Goal: Task Accomplishment & Management: Use online tool/utility

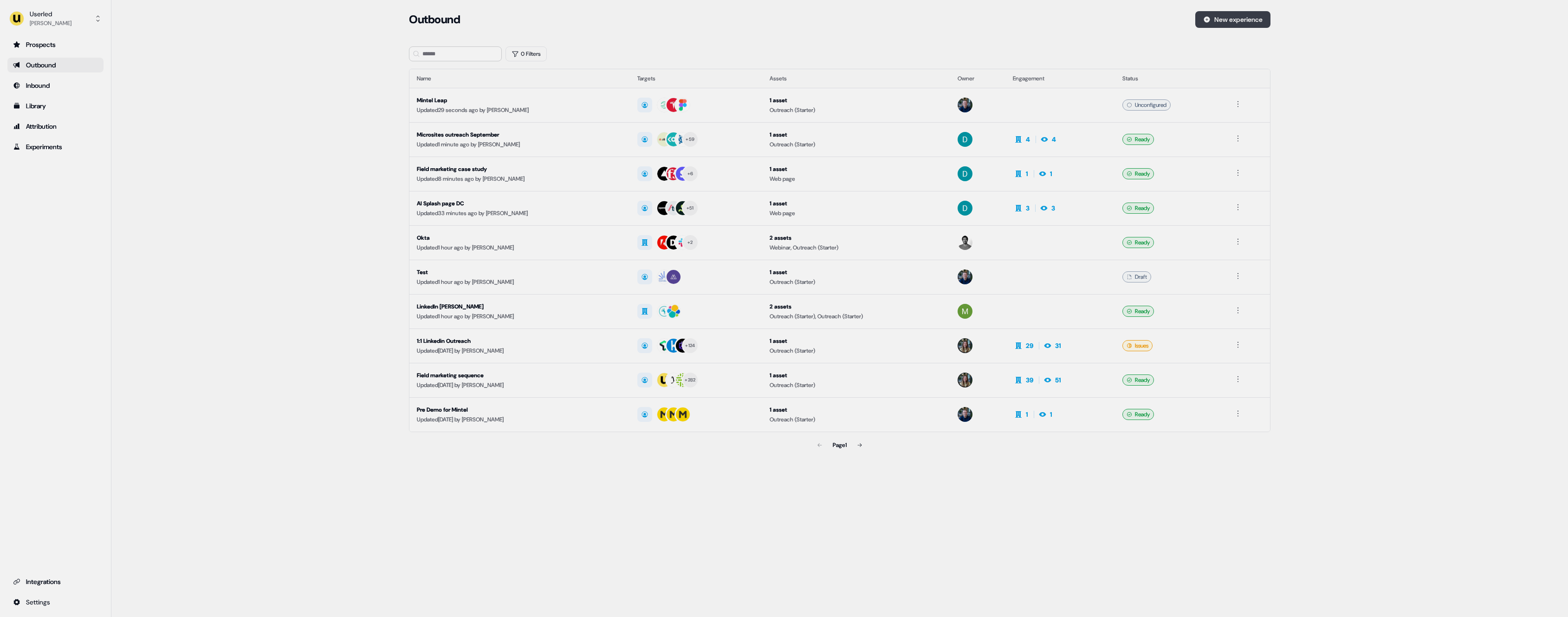
click at [1245, 18] on button "New experience" at bounding box center [1233, 19] width 75 height 17
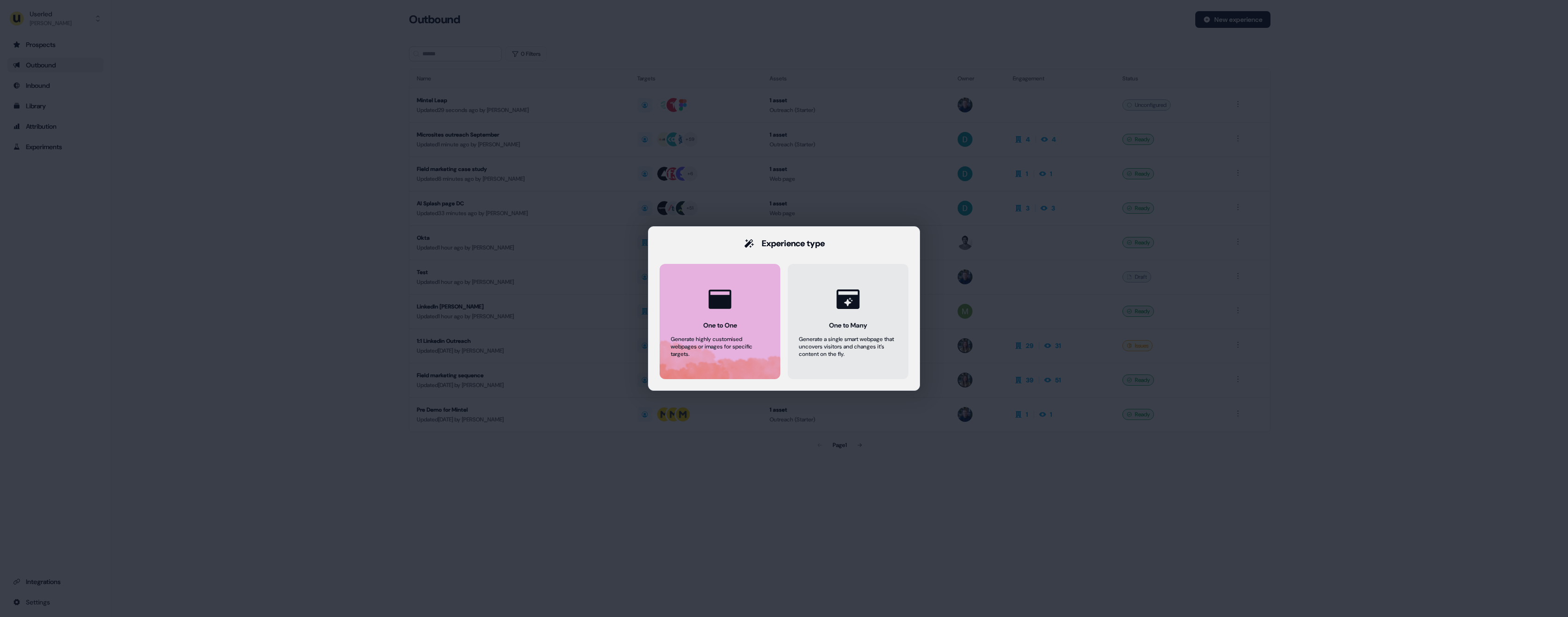
click at [742, 287] on button "One to One Generate highly customised webpages or images for specific targets." at bounding box center [720, 322] width 121 height 115
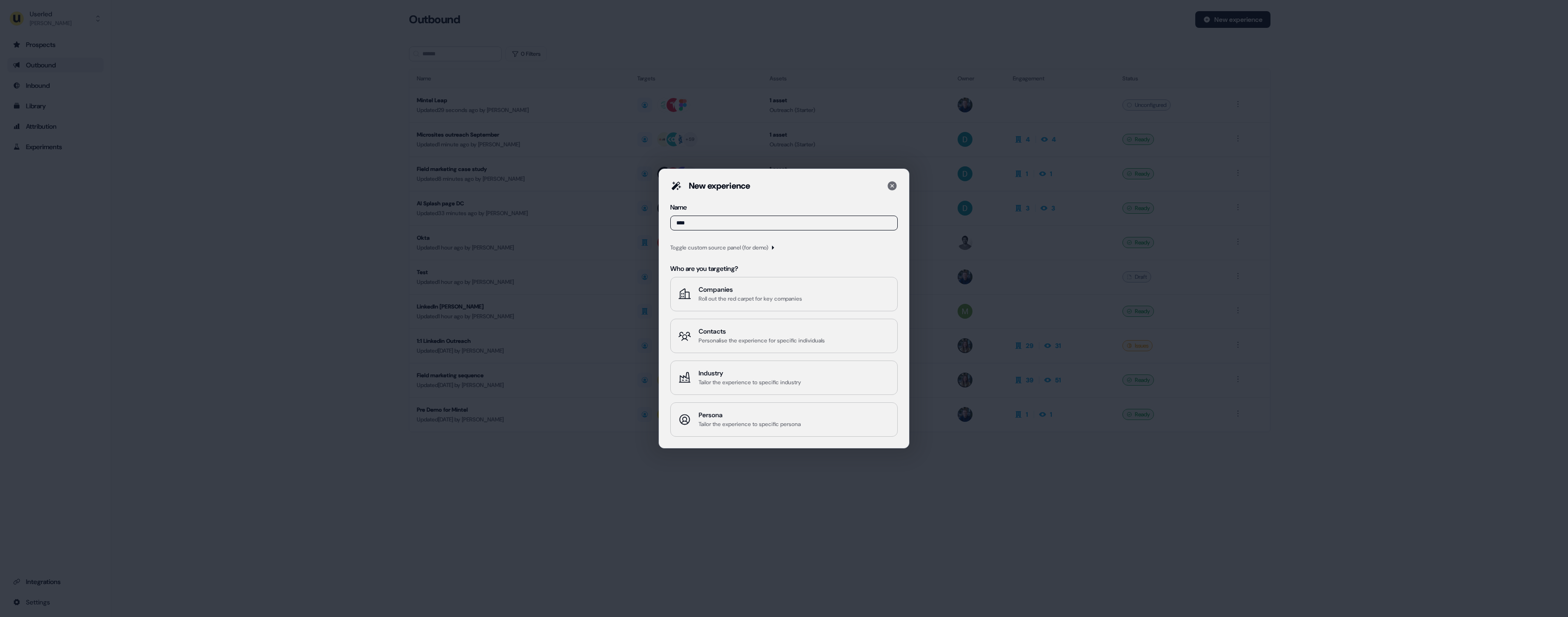
type input "****"
click at [737, 246] on div "Toggle custom source panel (for demo)" at bounding box center [719, 248] width 98 height 9
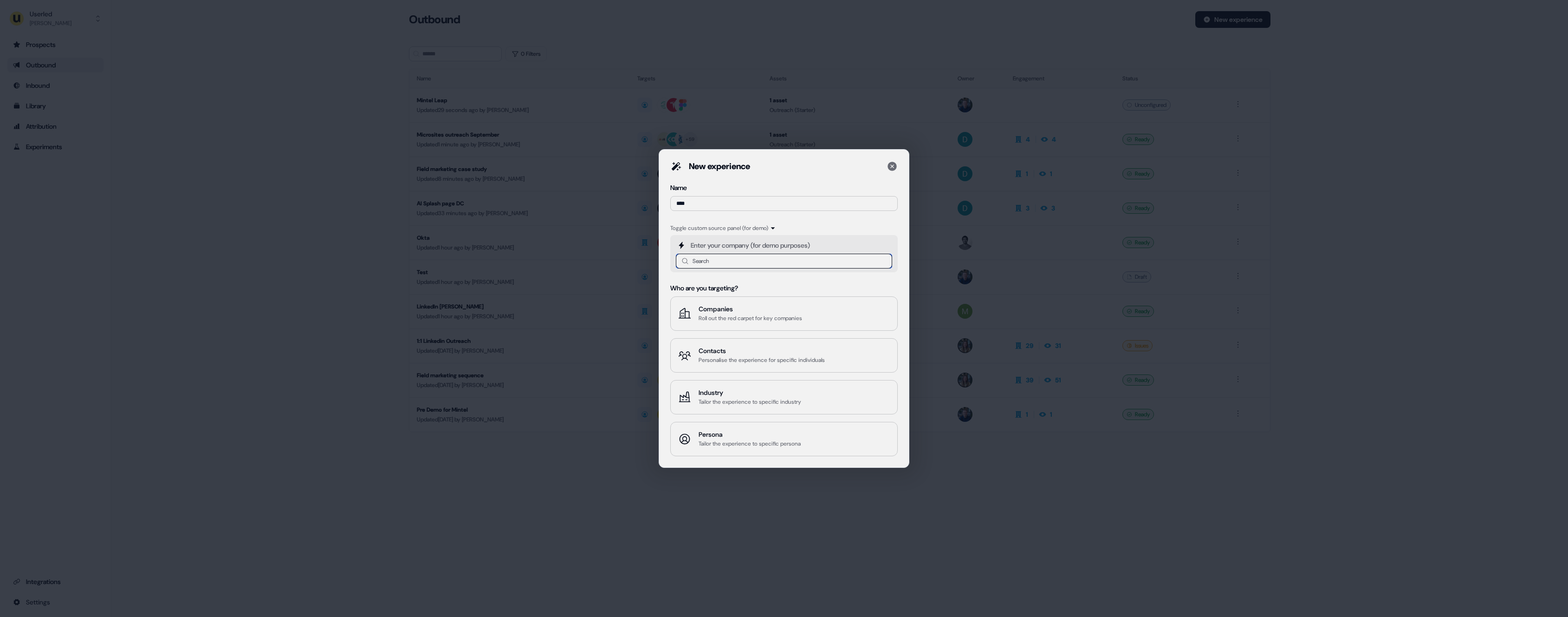
click at [727, 262] on input at bounding box center [784, 261] width 216 height 15
type input "******"
click at [739, 281] on div "Mintel mintel.com" at bounding box center [792, 285] width 187 height 11
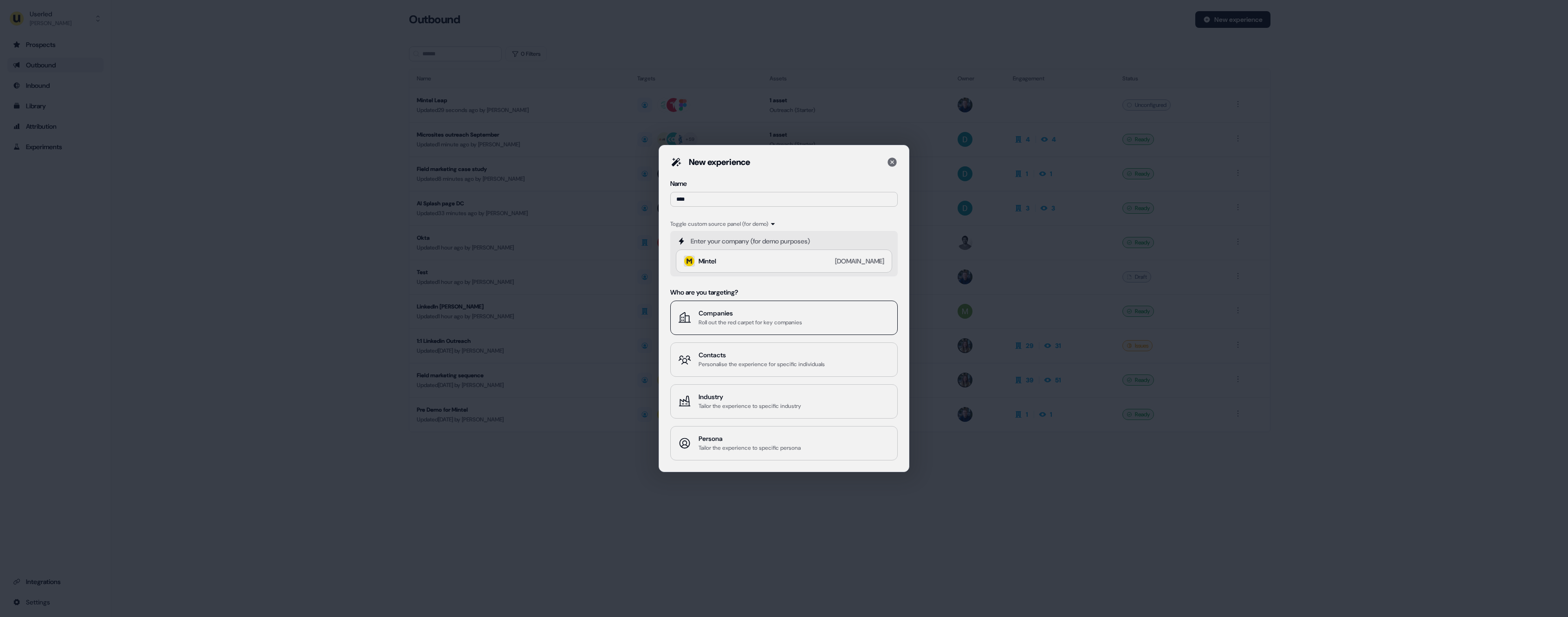
click at [776, 312] on div "Companies" at bounding box center [750, 313] width 103 height 9
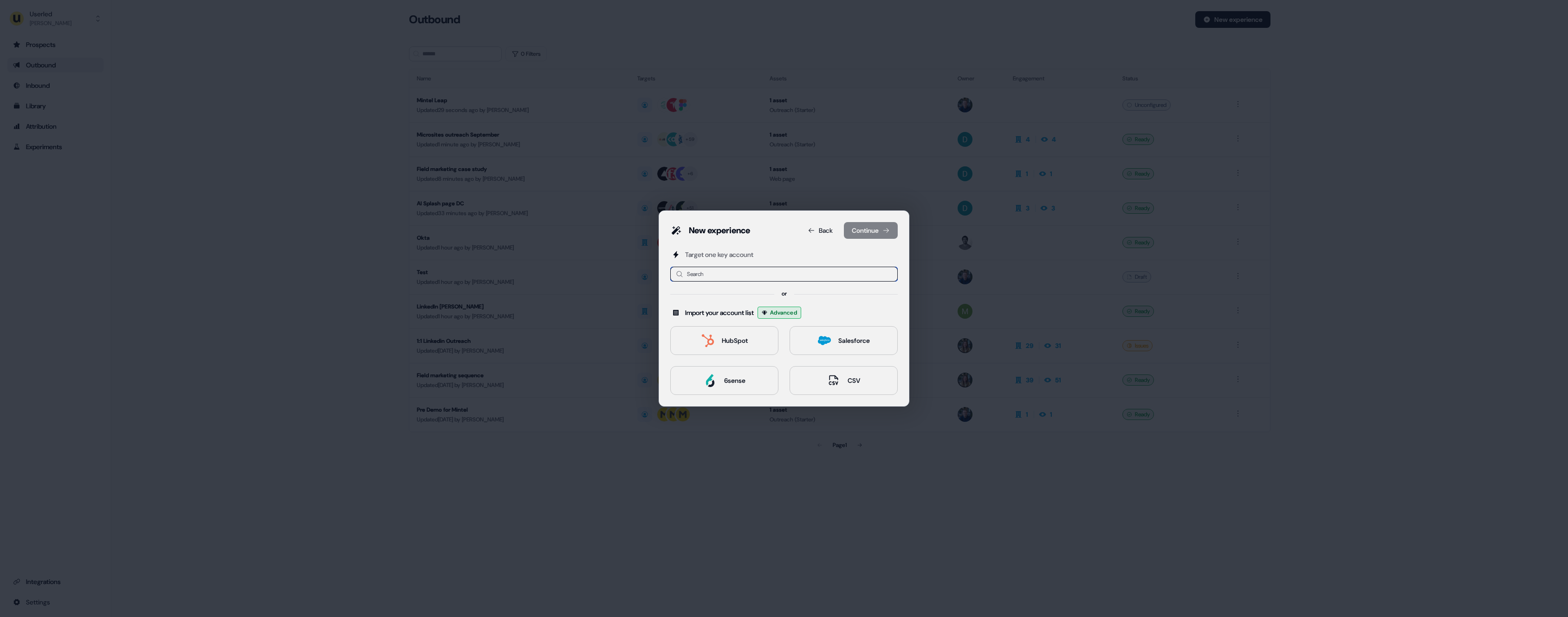
click at [757, 278] on input at bounding box center [784, 274] width 227 height 15
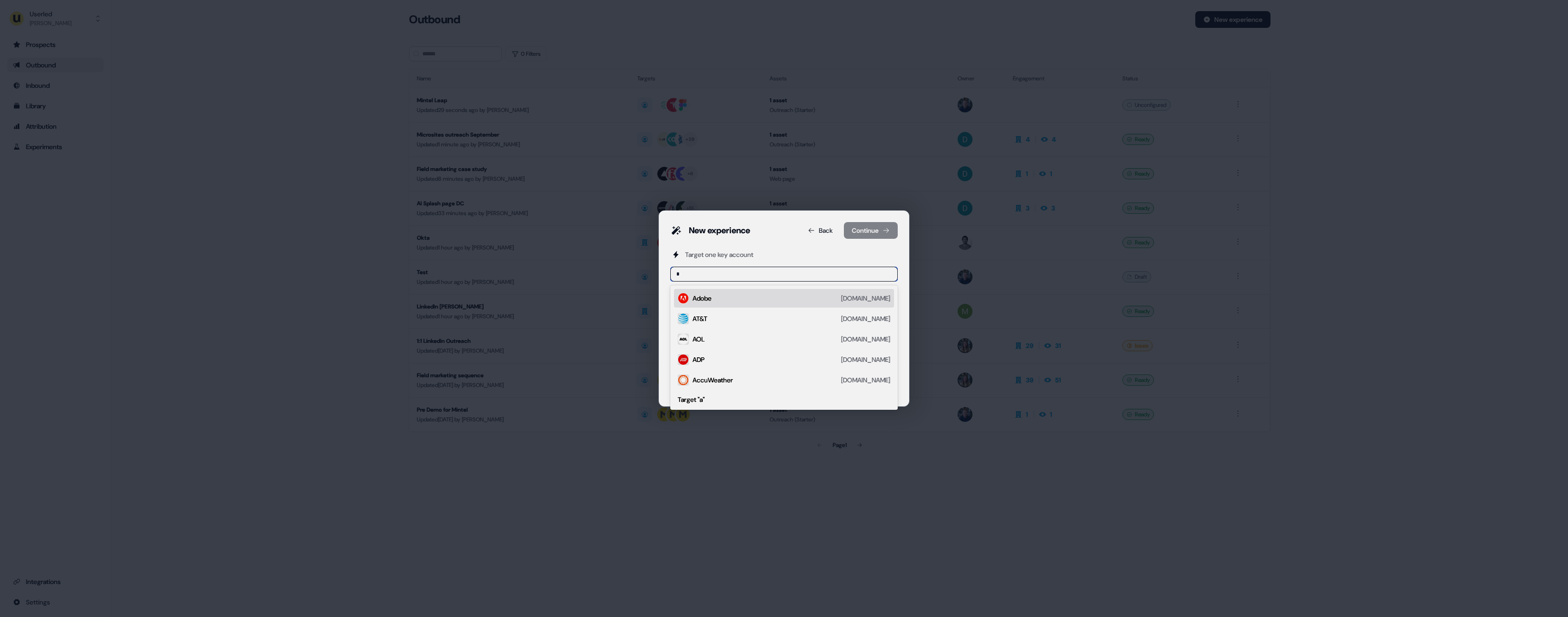
type input "**"
click at [737, 300] on div "Adobe adobe.com" at bounding box center [791, 298] width 198 height 11
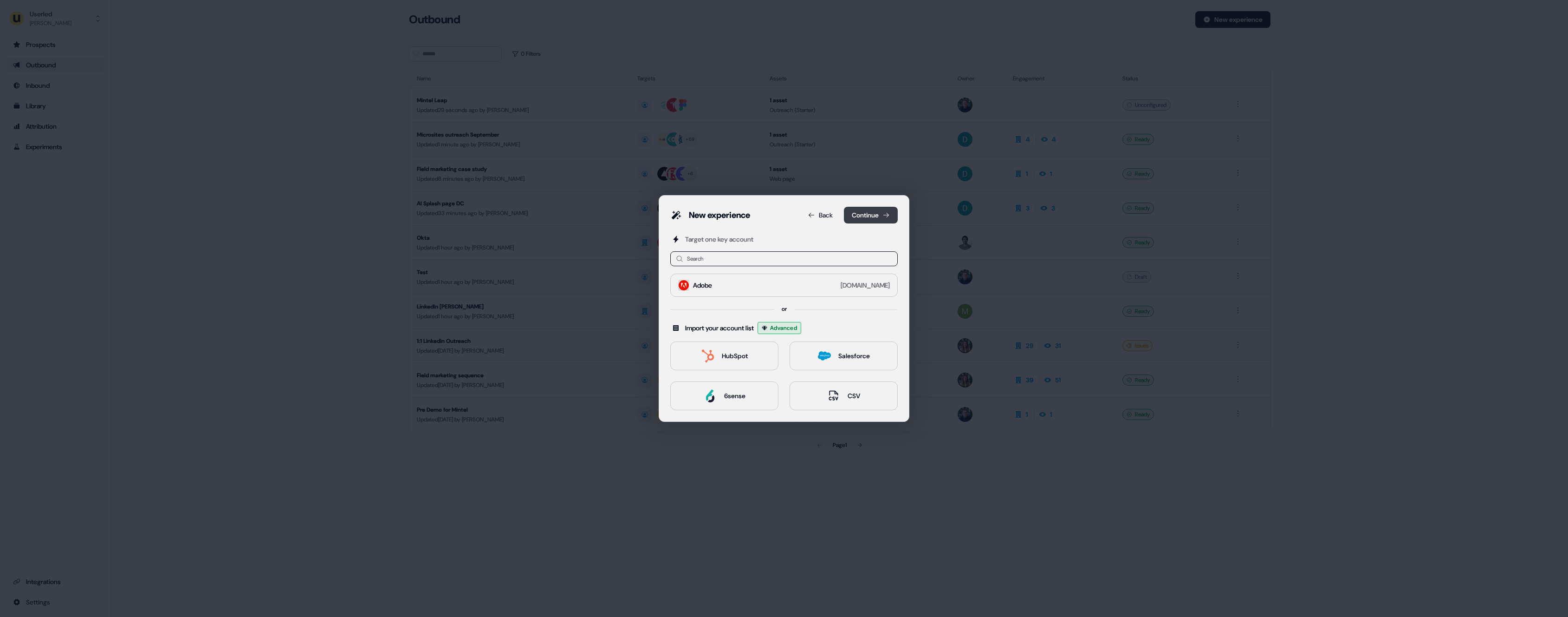
click at [870, 216] on button "Continue" at bounding box center [871, 215] width 54 height 17
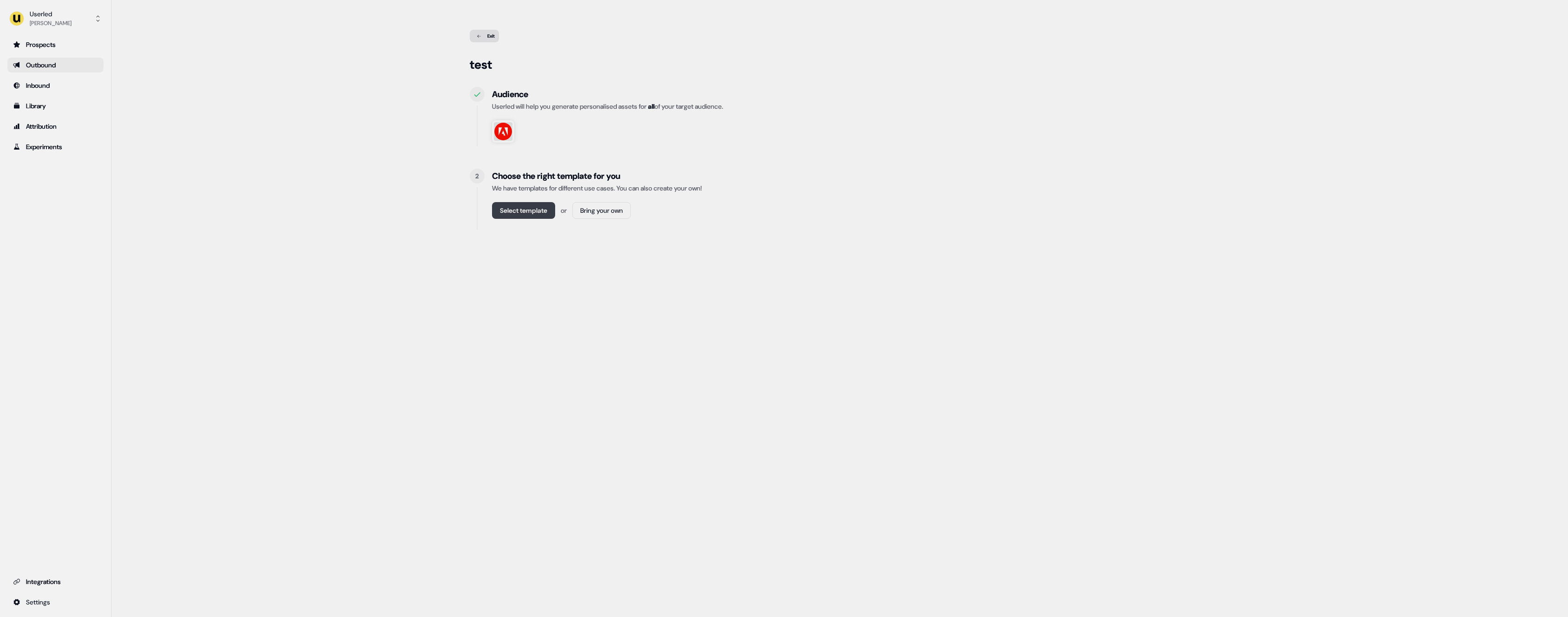
click at [509, 211] on button "Select template" at bounding box center [523, 210] width 63 height 17
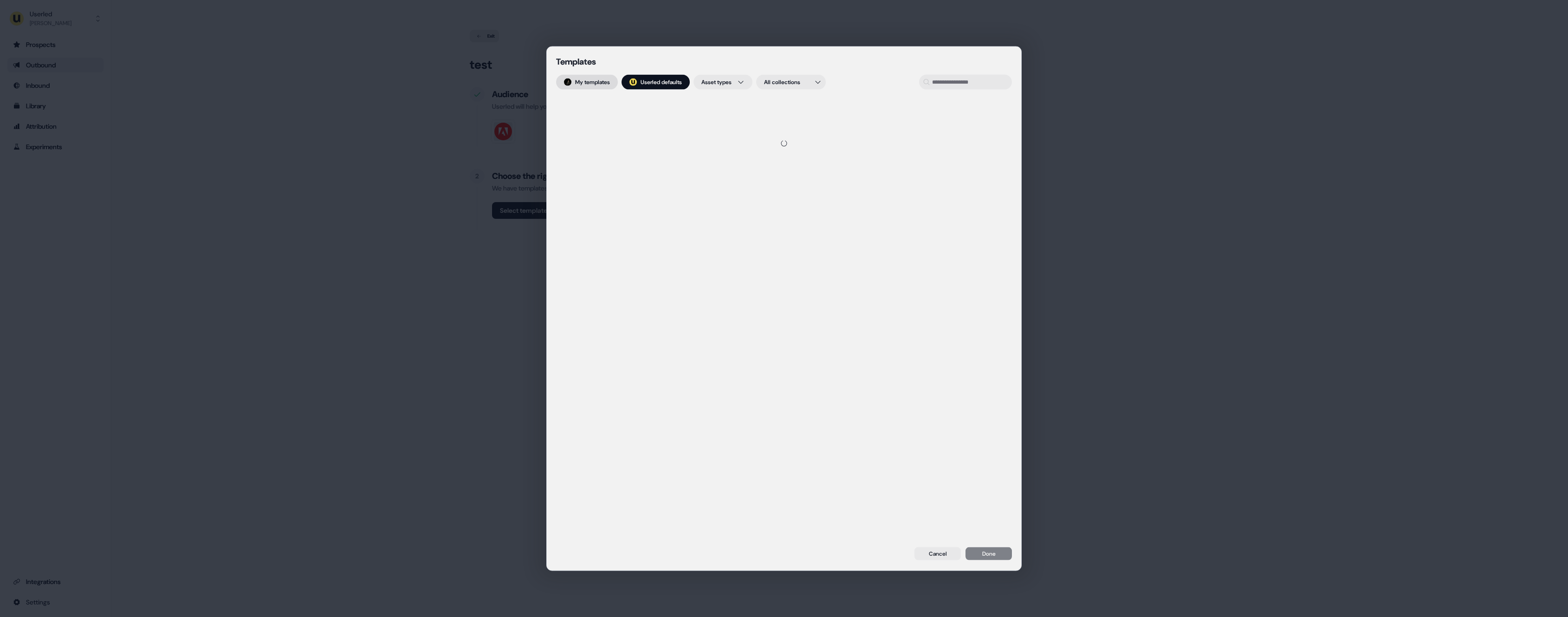
drag, startPoint x: 596, startPoint y: 78, endPoint x: 603, endPoint y: 78, distance: 7.0
click at [596, 78] on button "My templates" at bounding box center [587, 82] width 62 height 15
click at [666, 81] on button "; Userled defaults" at bounding box center [656, 82] width 68 height 15
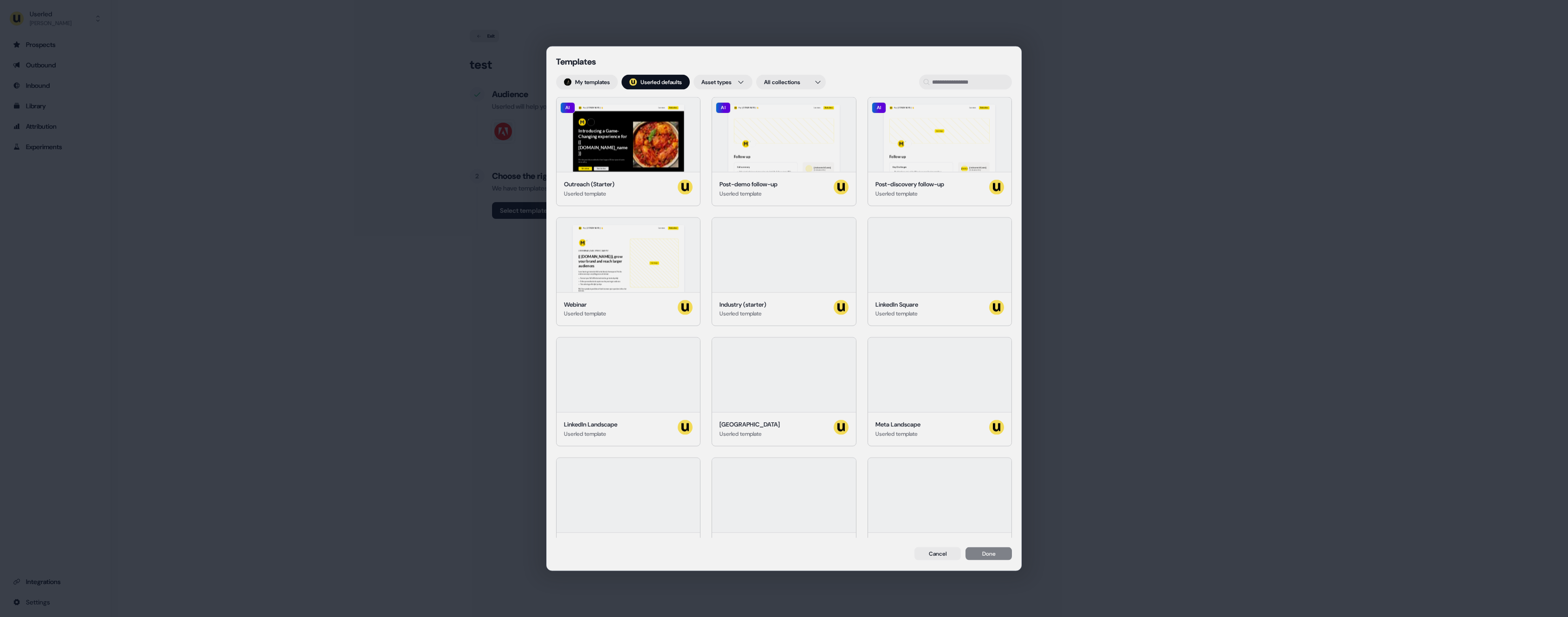
click at [554, 79] on div "Templates My templates ; Userled defaults Asset types All collections Hey {{ tr…" at bounding box center [784, 308] width 474 height 522
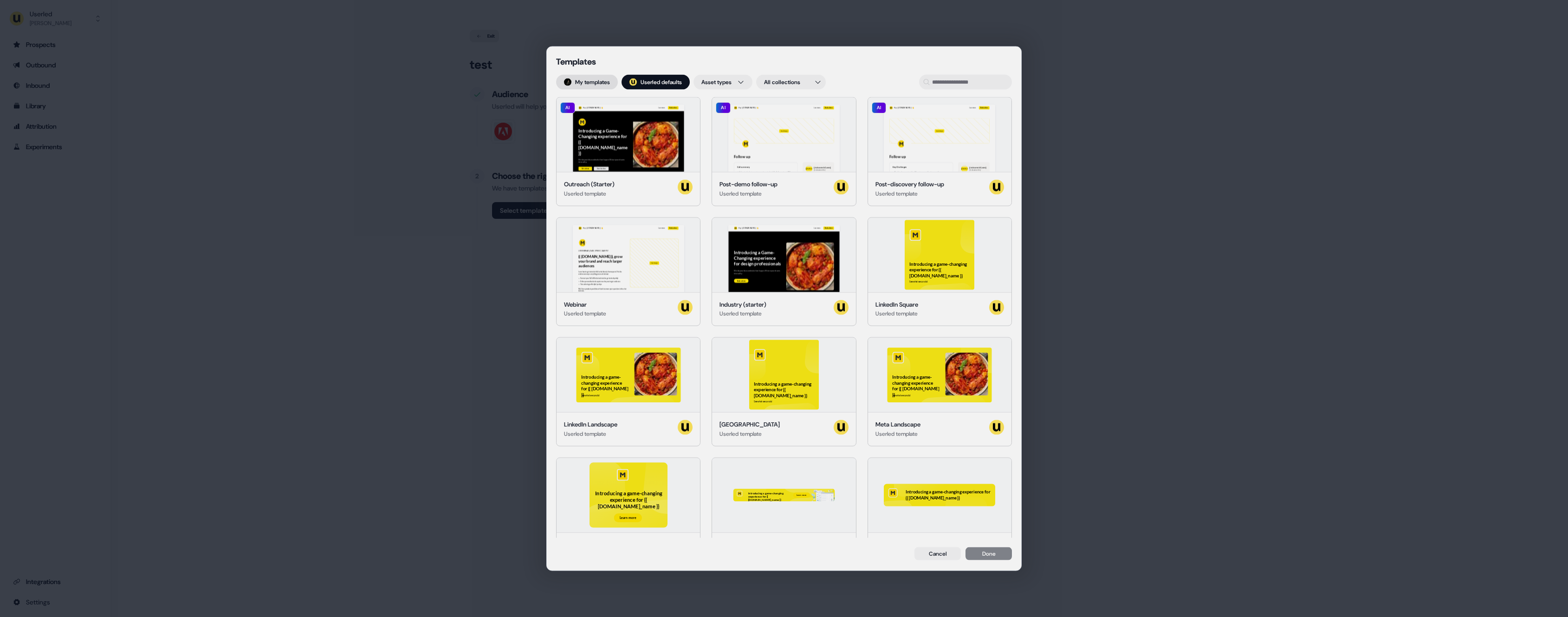
click at [566, 79] on button "My templates" at bounding box center [587, 82] width 62 height 15
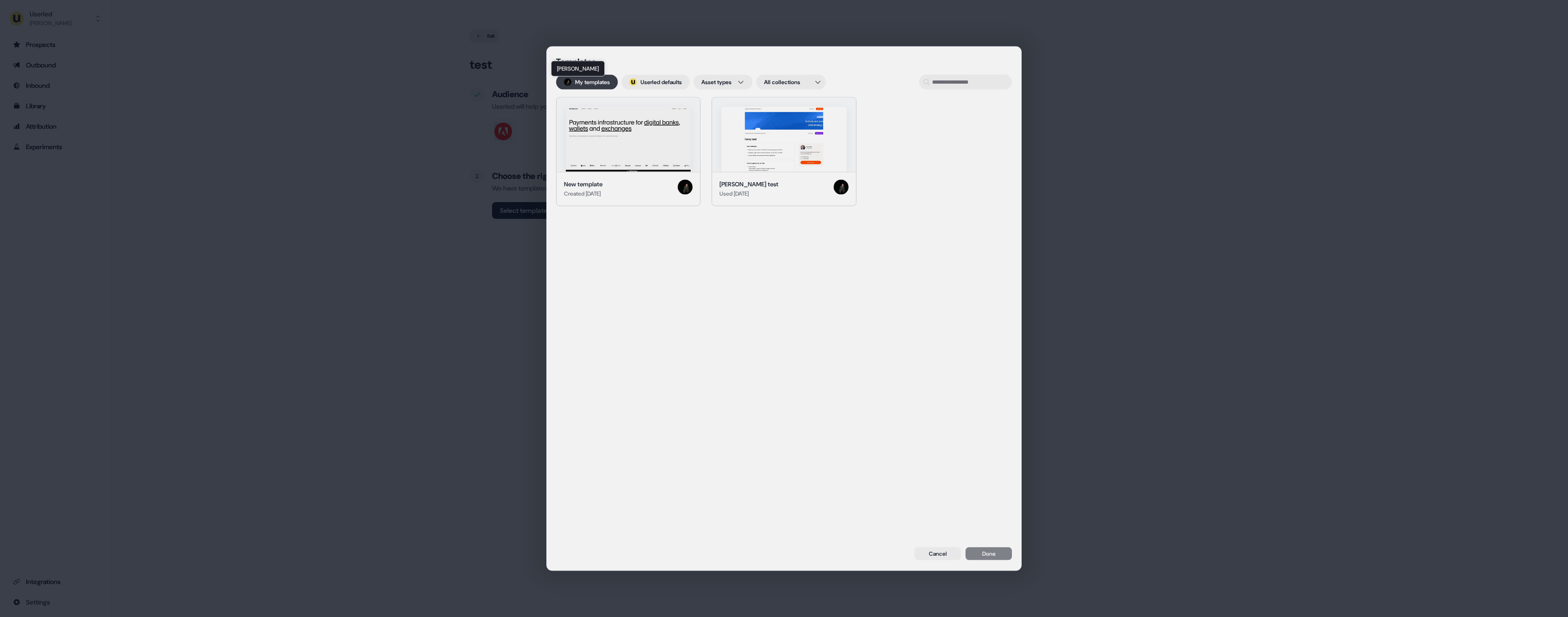
click at [566, 79] on img at bounding box center [568, 82] width 7 height 7
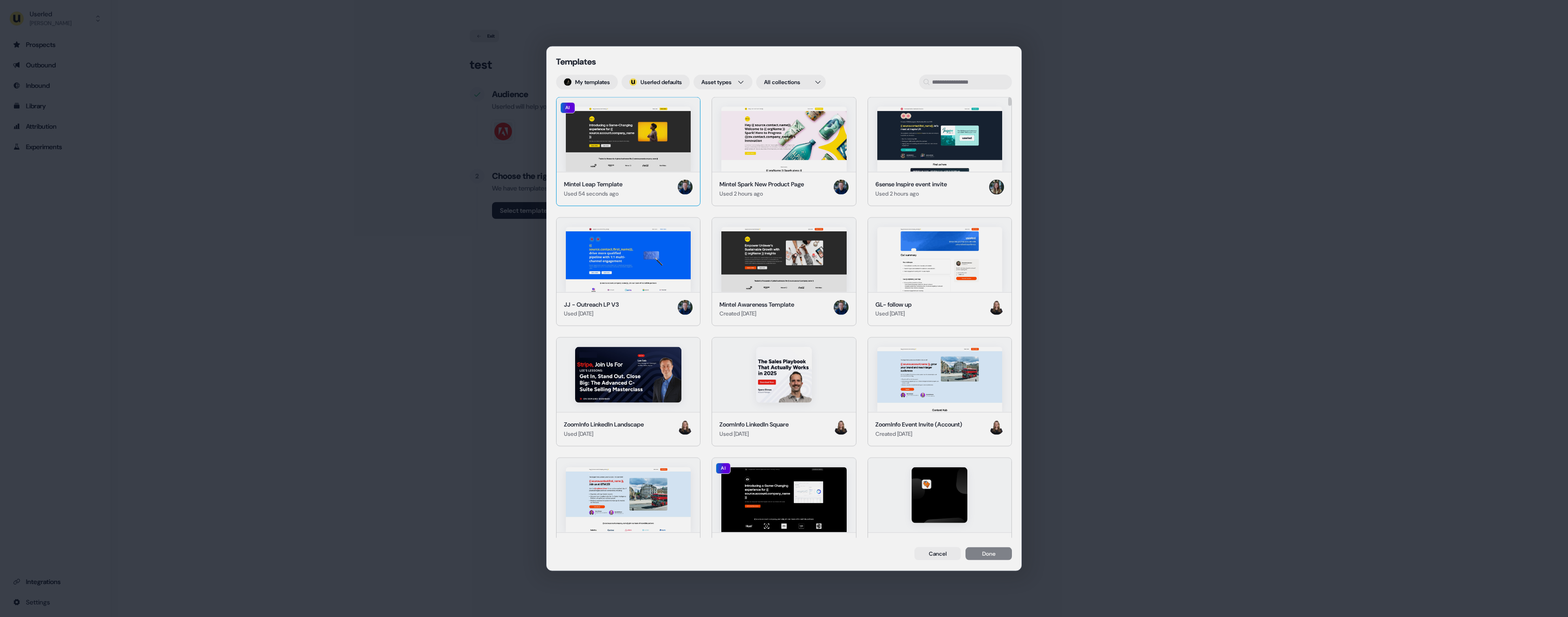
click at [634, 169] on img at bounding box center [628, 139] width 125 height 65
click at [988, 554] on button "Done" at bounding box center [988, 554] width 46 height 13
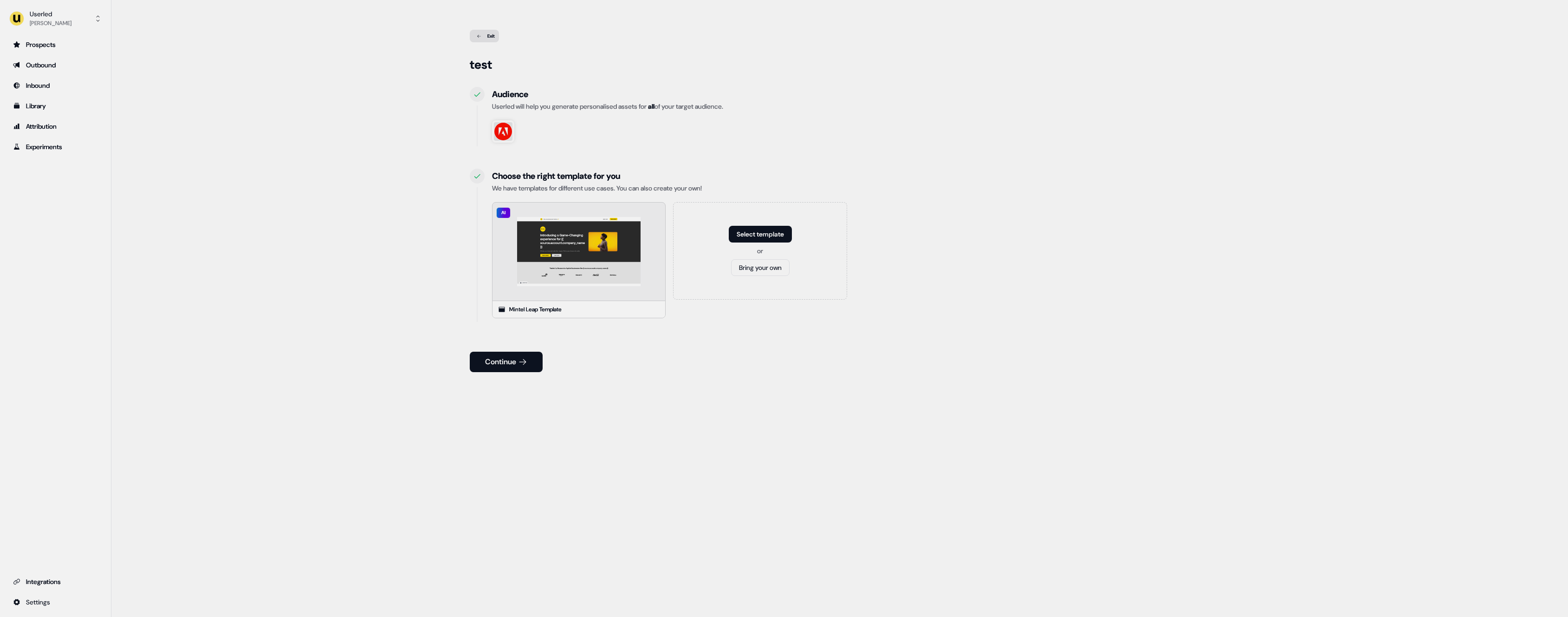
click at [534, 369] on button "Continue" at bounding box center [506, 362] width 73 height 20
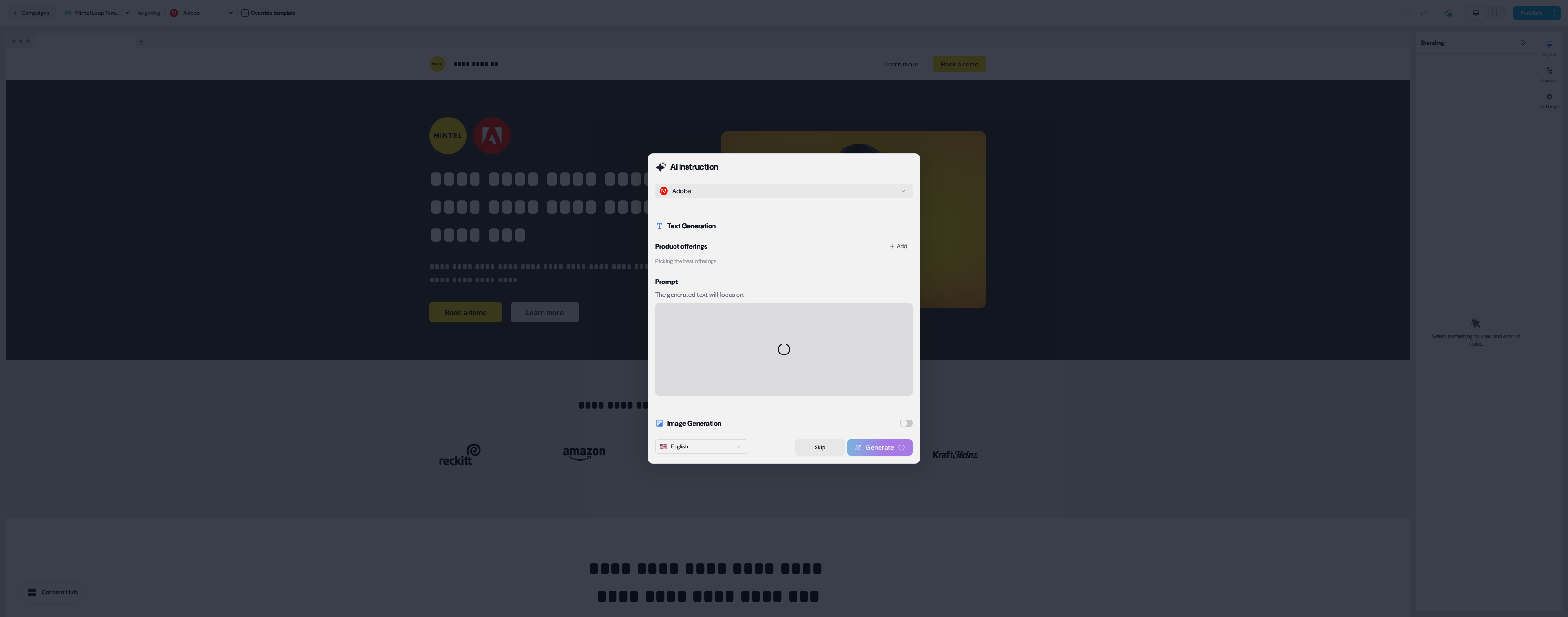
click at [827, 450] on button "Skip" at bounding box center [820, 447] width 50 height 17
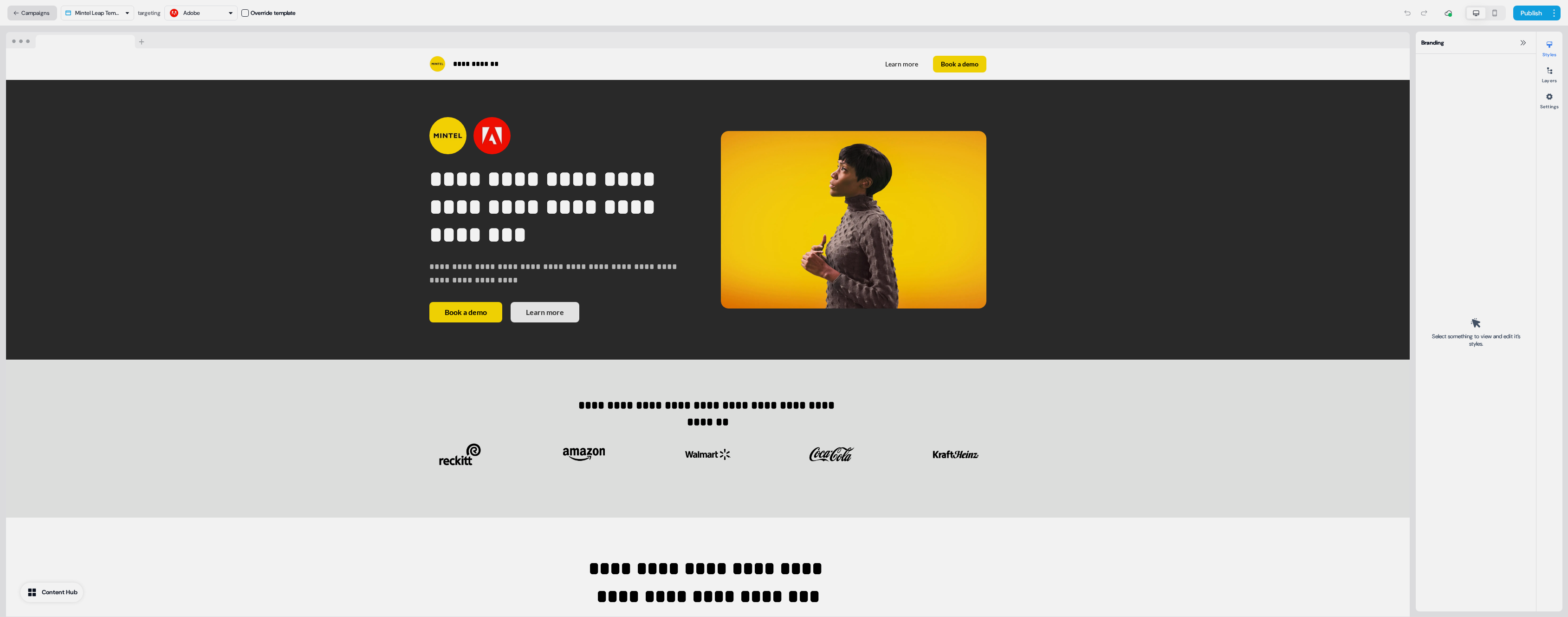
click at [22, 15] on button "Campaigns" at bounding box center [32, 13] width 50 height 15
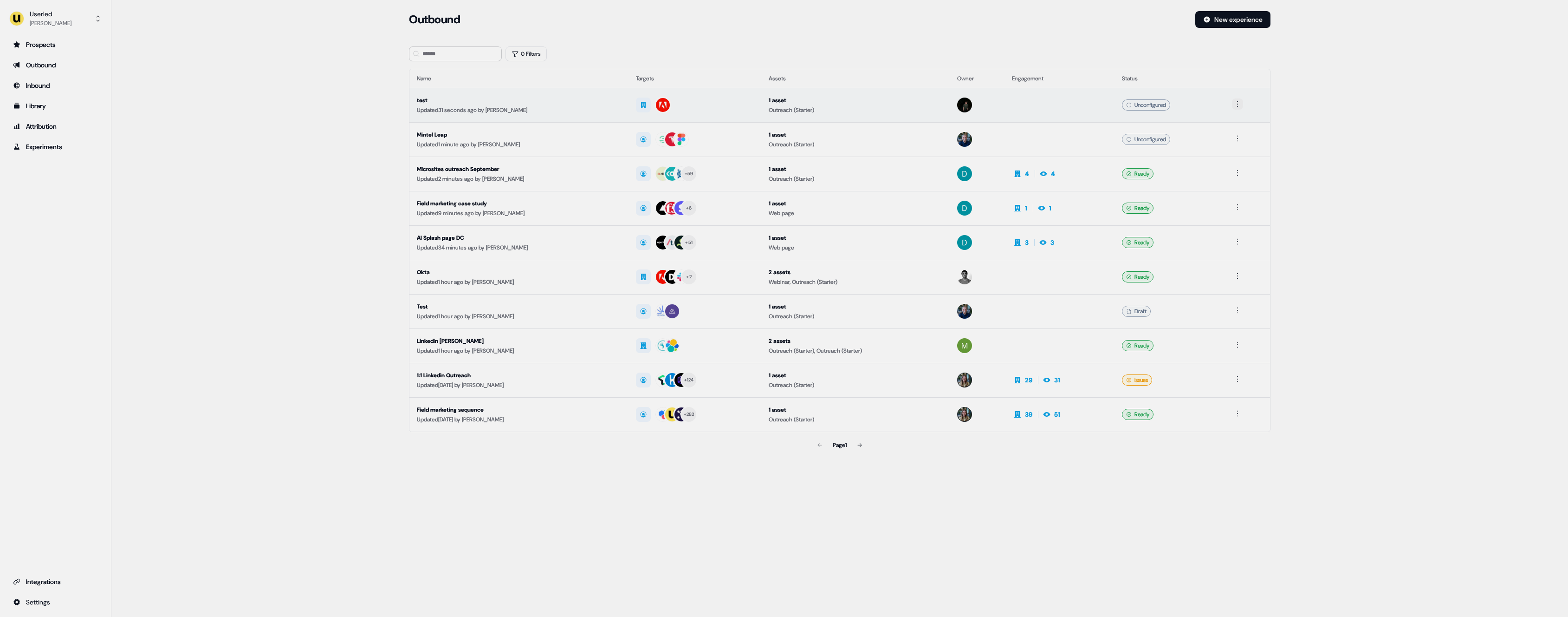
click at [1239, 105] on html "For the best experience switch devices to a bigger screen. Go to Userled.io Use…" at bounding box center [784, 308] width 1568 height 617
click at [1244, 136] on div "Delete" at bounding box center [1240, 136] width 55 height 15
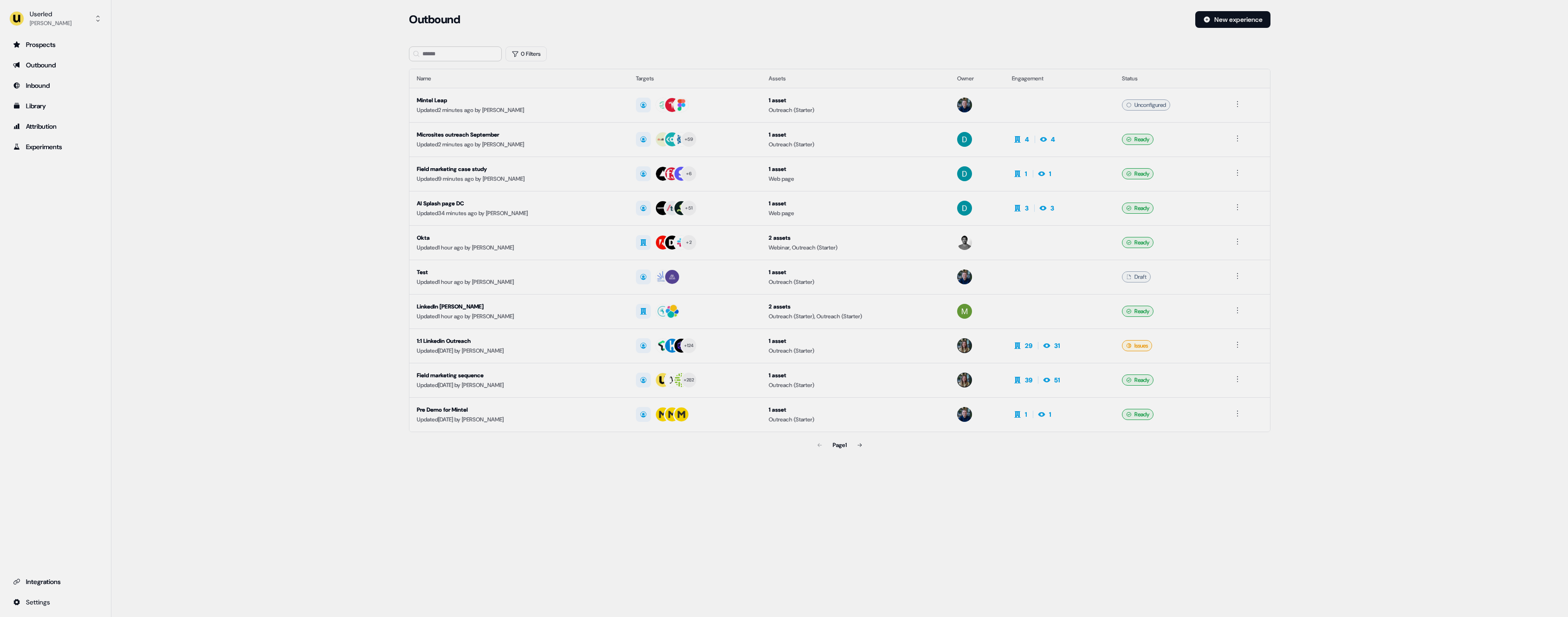
click at [1292, 295] on main "Loading... Outbound New experience 0 Filters Name Targets Assets Owner Engageme…" at bounding box center [839, 246] width 1457 height 469
click at [73, 13] on button "Userled [PERSON_NAME]" at bounding box center [55, 18] width 96 height 22
drag, startPoint x: 74, startPoint y: 41, endPoint x: 168, endPoint y: 61, distance: 96.1
click at [74, 41] on div "Impersonate (Admin)" at bounding box center [55, 44] width 88 height 17
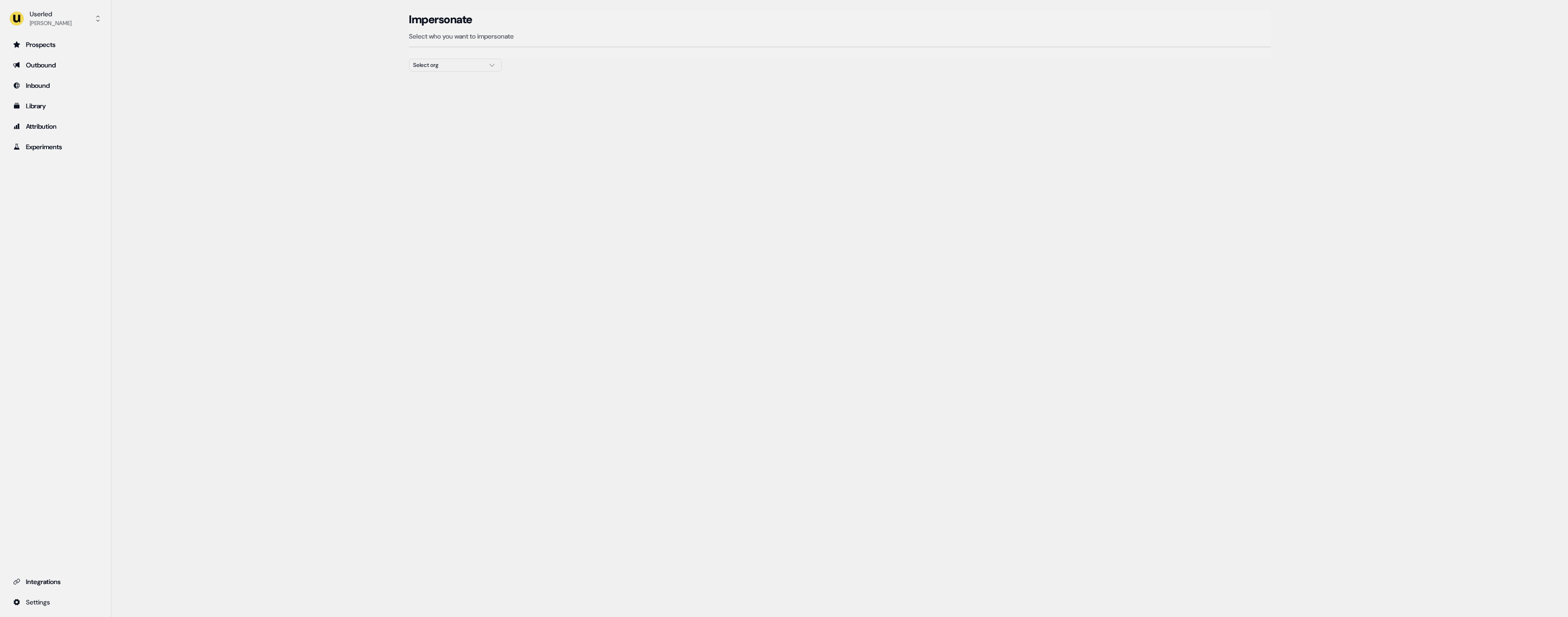
click at [462, 67] on div "Select org" at bounding box center [448, 65] width 70 height 9
type input "**"
click at [457, 95] on div "Canva" at bounding box center [455, 99] width 92 height 15
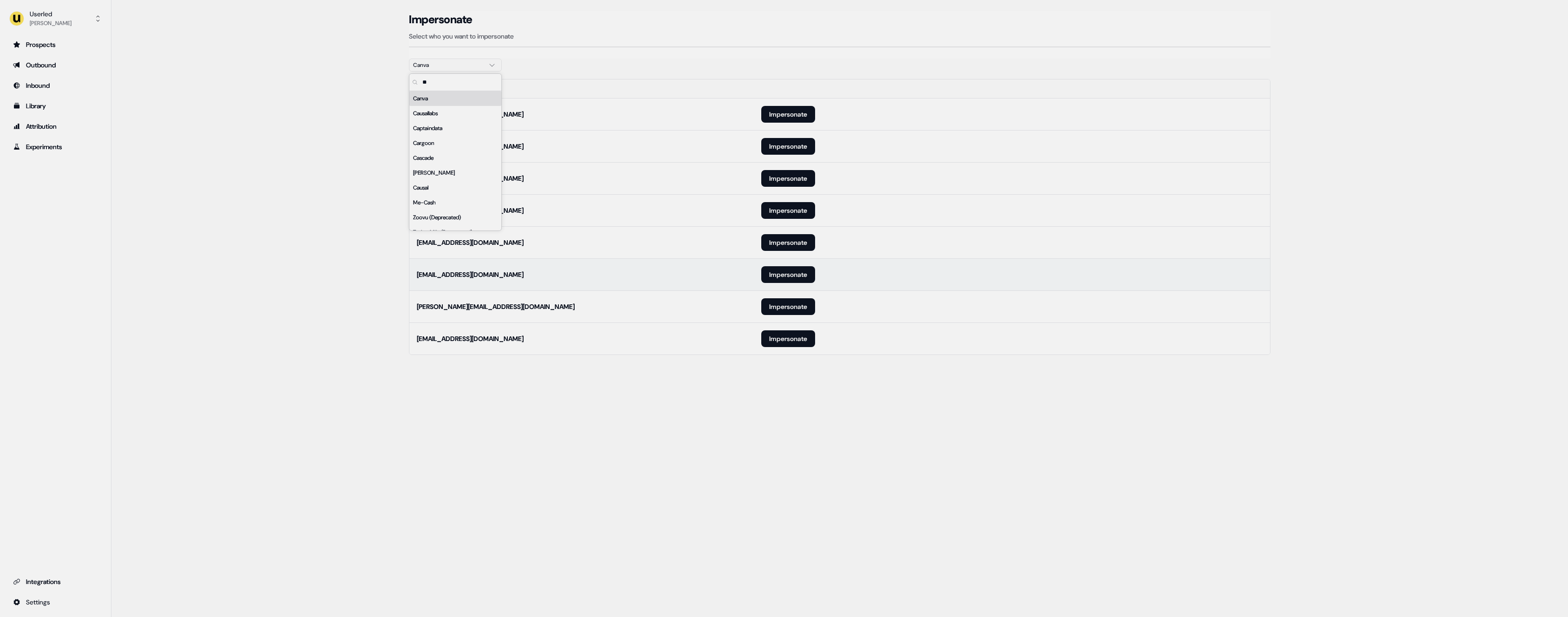
click at [633, 260] on td "[EMAIL_ADDRESS][DOMAIN_NAME]" at bounding box center [581, 275] width 344 height 32
click at [788, 344] on button "Impersonate" at bounding box center [788, 338] width 54 height 17
